Goal: Task Accomplishment & Management: Manage account settings

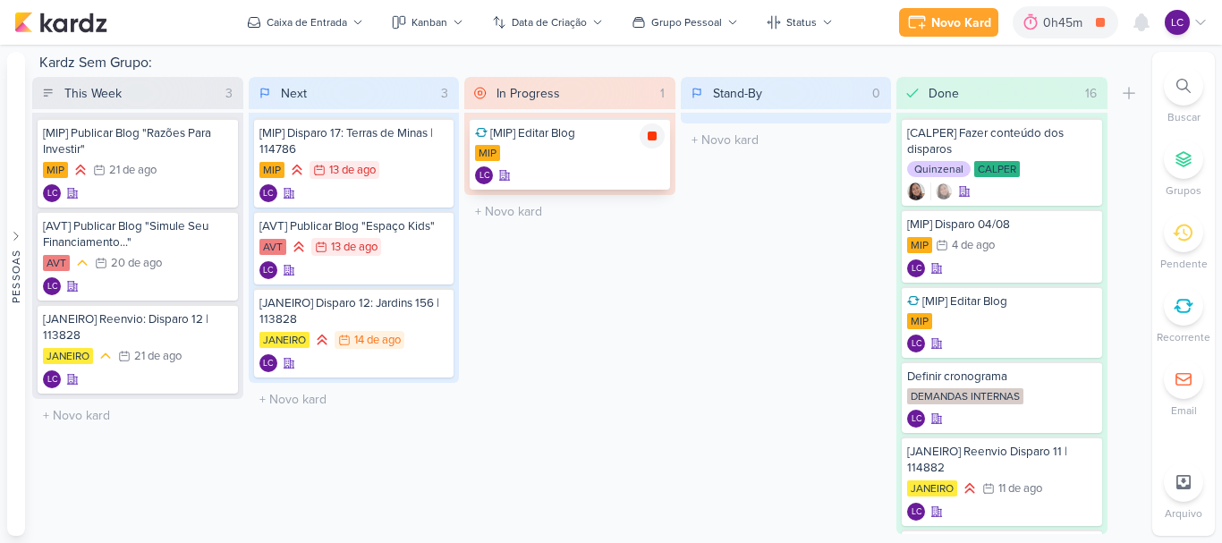
click at [655, 134] on icon at bounding box center [651, 135] width 9 height 9
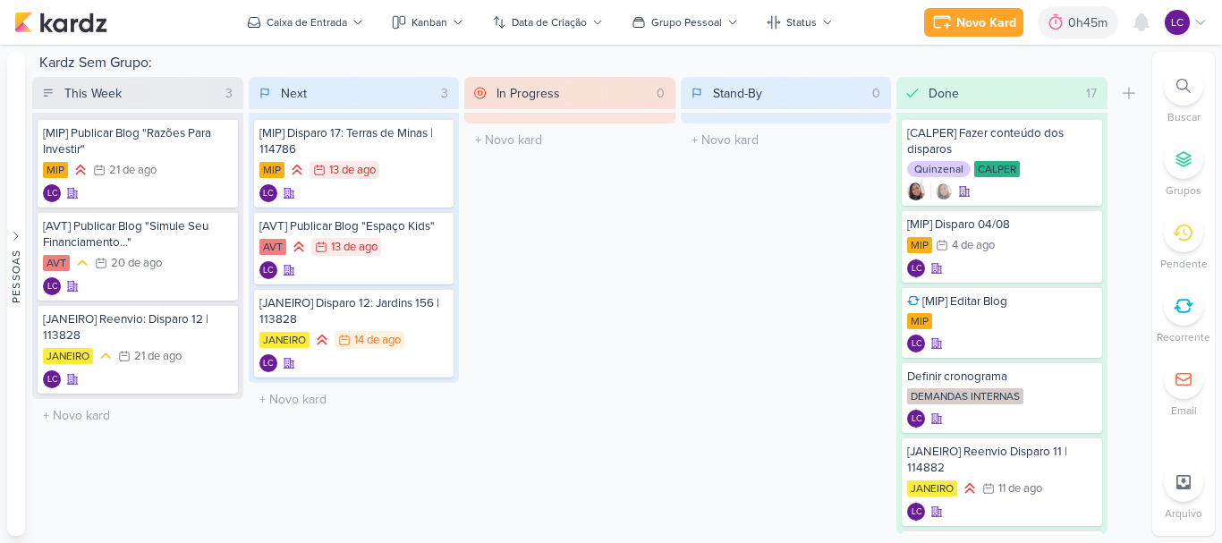
click at [1206, 22] on icon at bounding box center [1200, 22] width 14 height 14
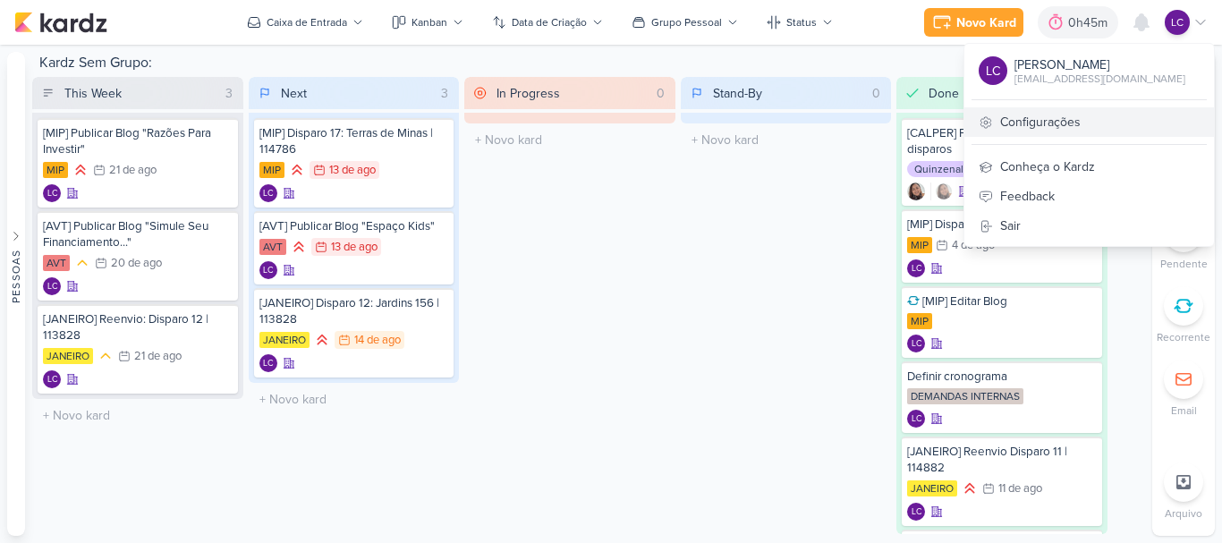
click at [1036, 131] on link "Configurações" at bounding box center [1088, 122] width 249 height 30
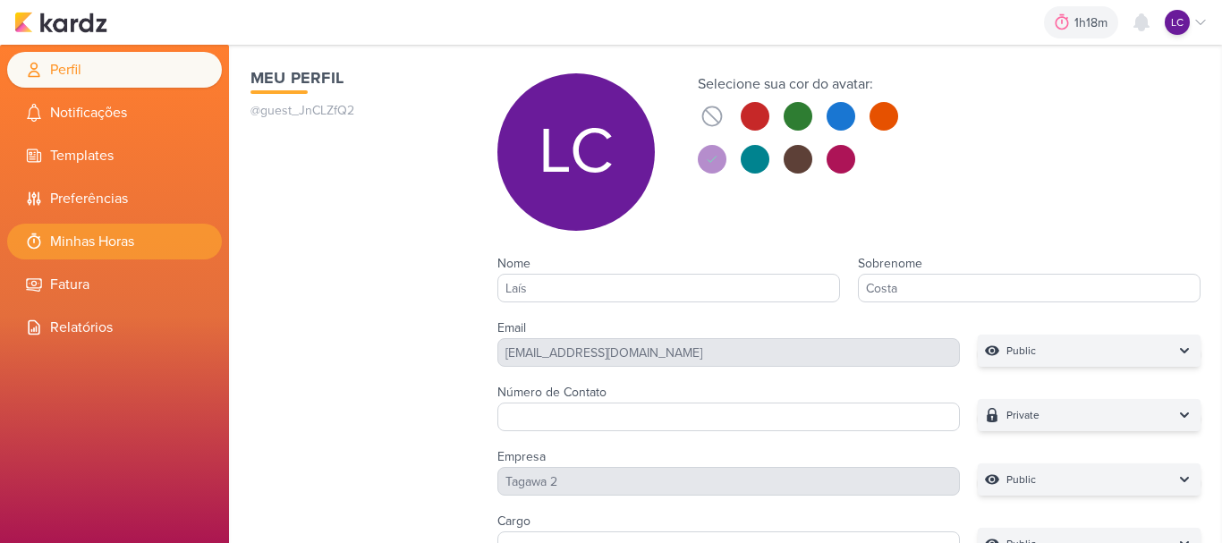
click at [99, 250] on li "Minhas Horas" at bounding box center [114, 242] width 215 height 36
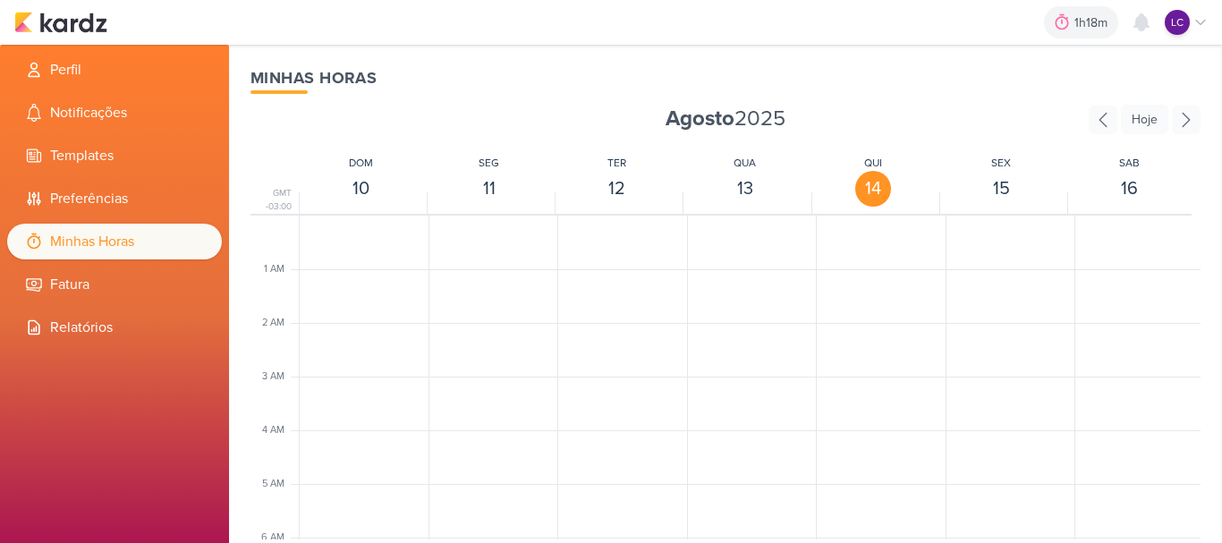
scroll to position [422, 0]
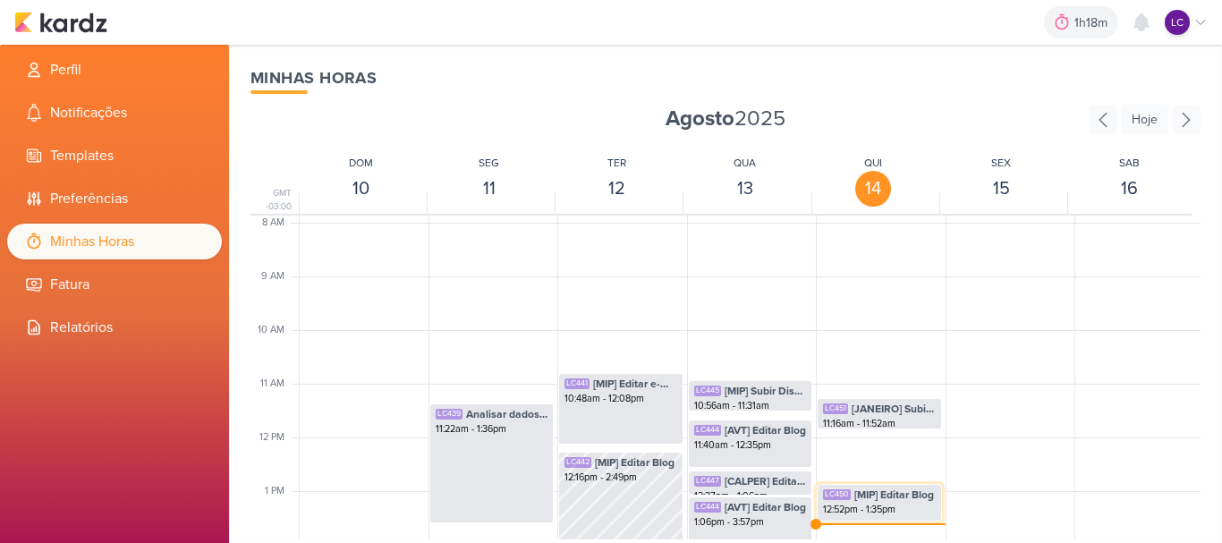
click at [870, 496] on span "[MIP] Editar Blog" at bounding box center [894, 494] width 80 height 16
select select "pm"
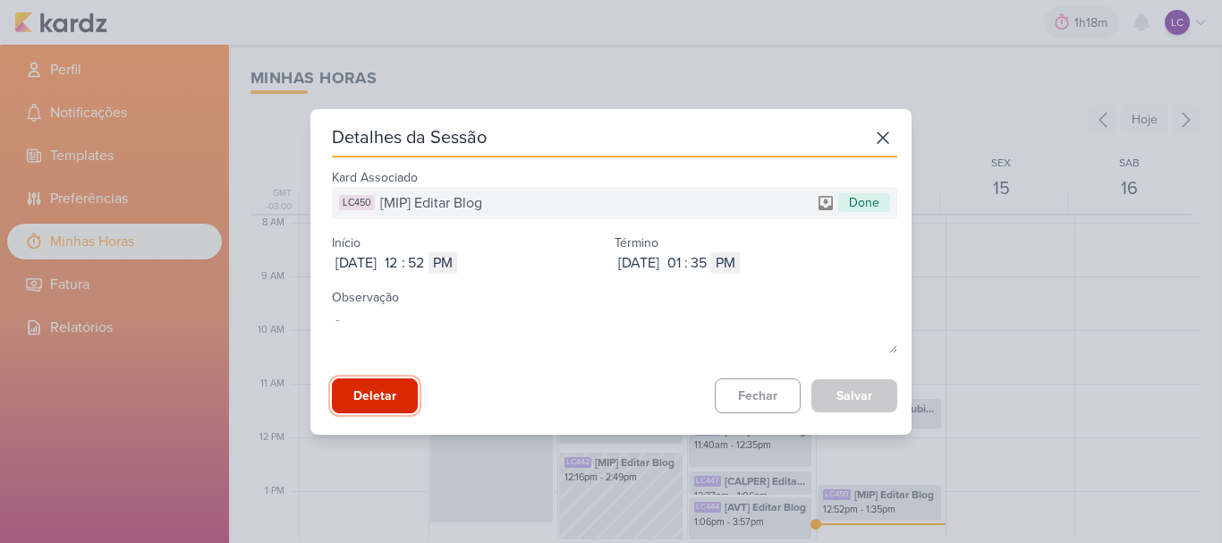
click at [346, 401] on button "Deletar" at bounding box center [375, 395] width 86 height 35
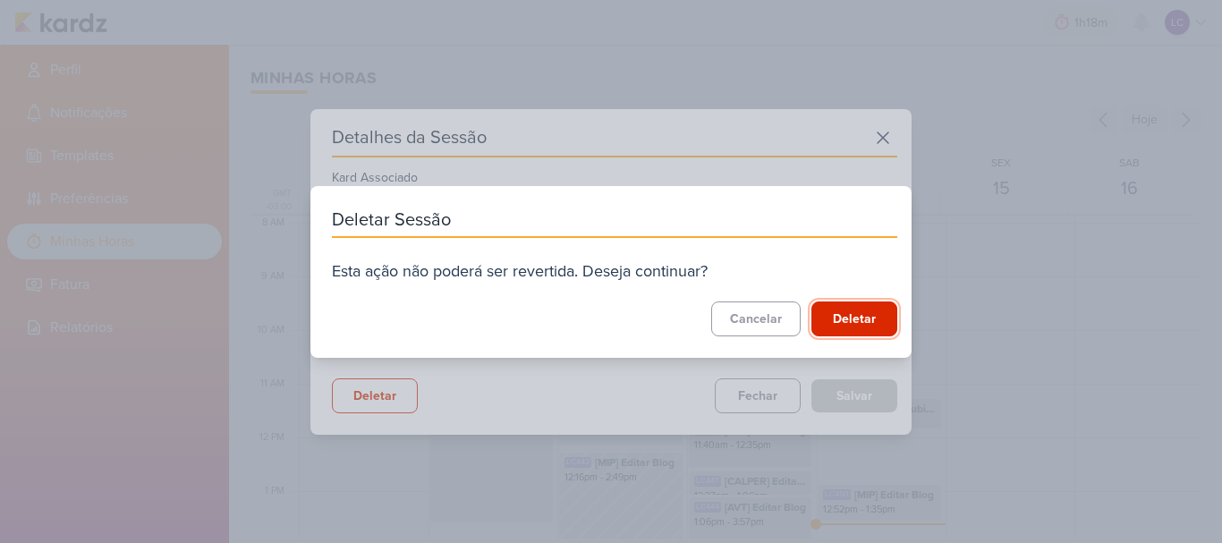
click at [841, 322] on button "Deletar" at bounding box center [854, 318] width 86 height 35
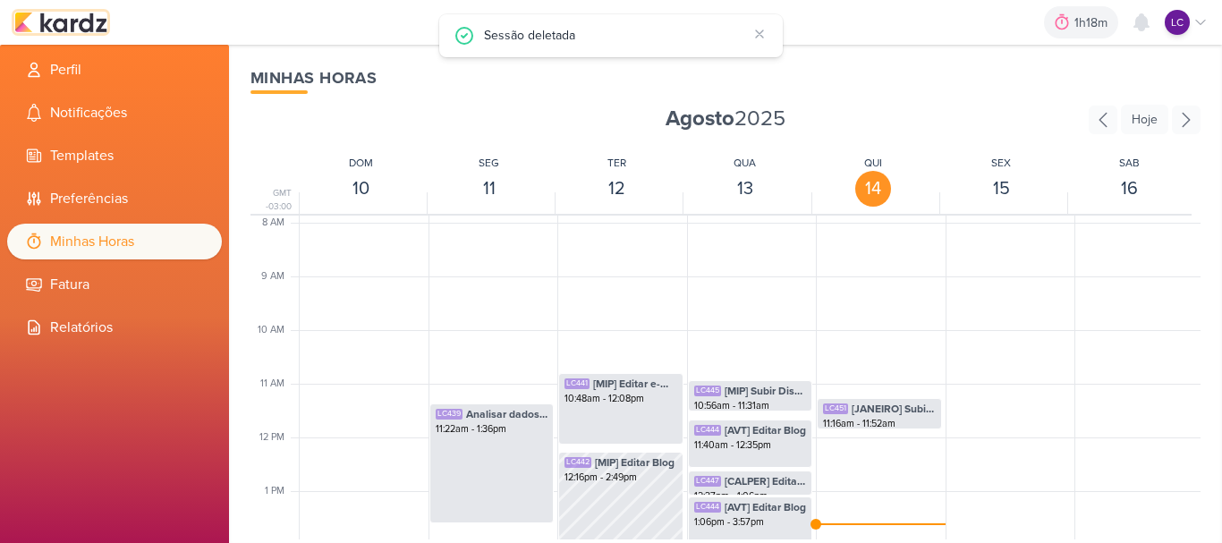
click at [77, 25] on img at bounding box center [60, 22] width 93 height 21
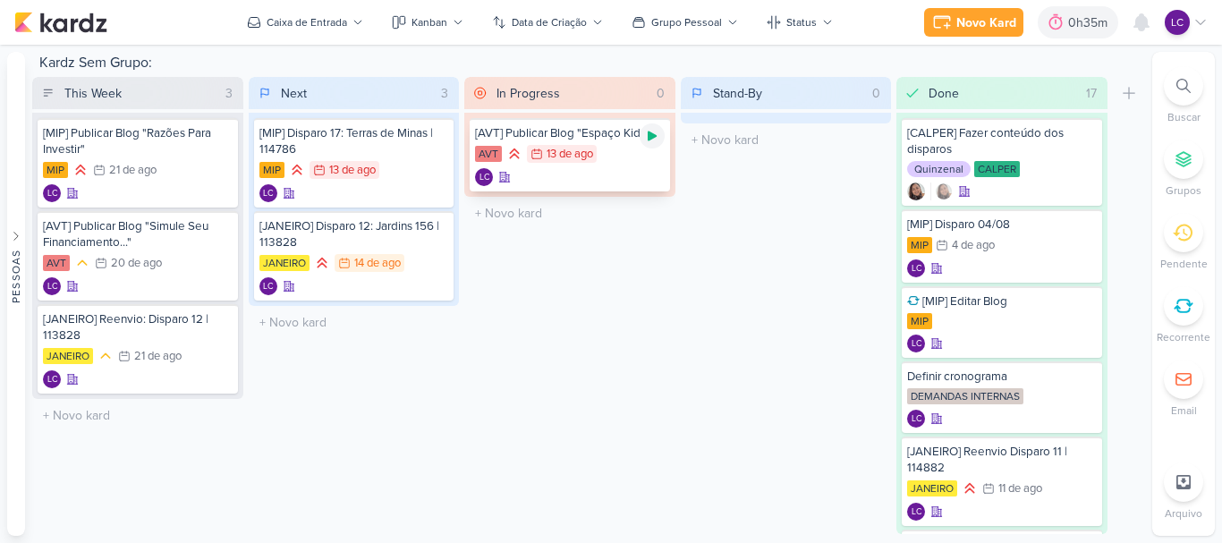
click at [655, 132] on icon at bounding box center [652, 136] width 14 height 14
